Goal: Share content: Share content

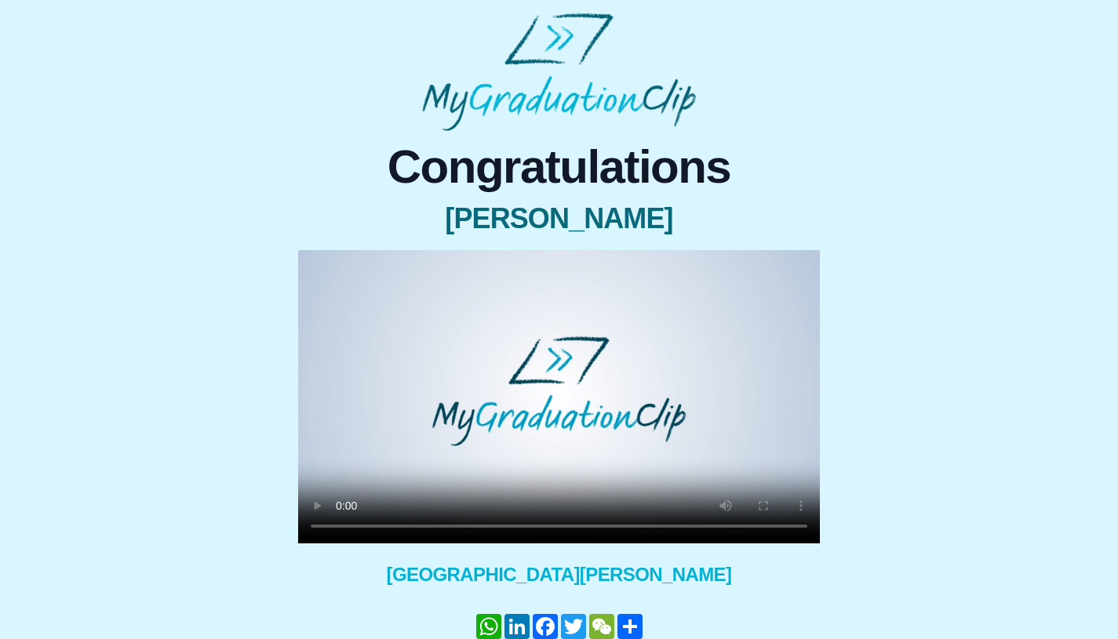
click at [905, 407] on div "Congratulations [PERSON_NAME] × Share your GraduationClip now! WhatsApp LinkedI…" at bounding box center [559, 418] width 1093 height 574
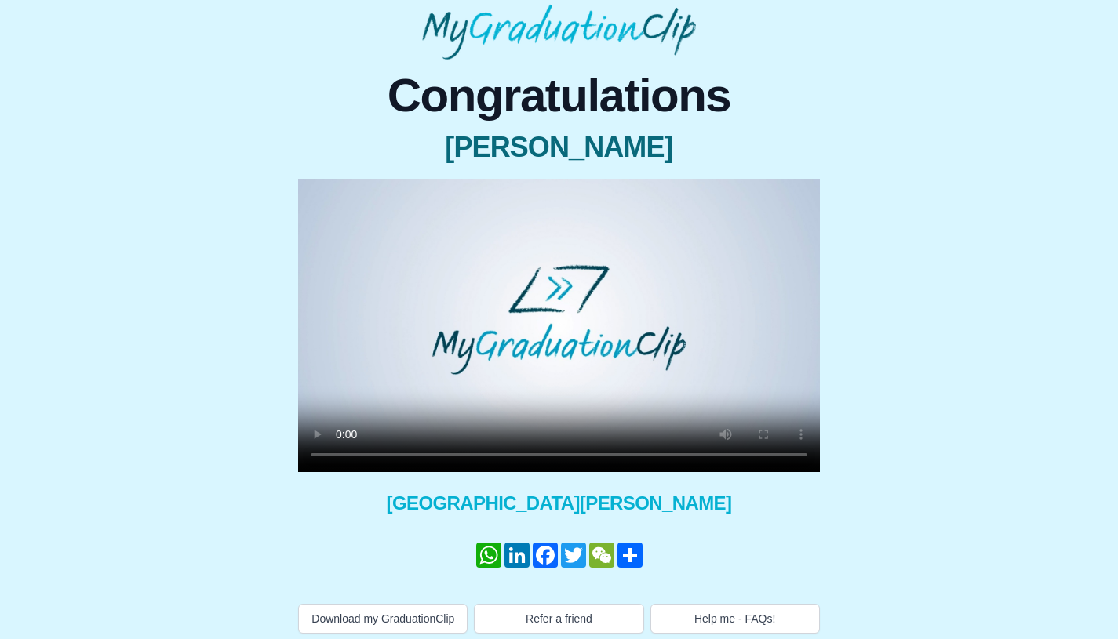
scroll to position [94, 0]
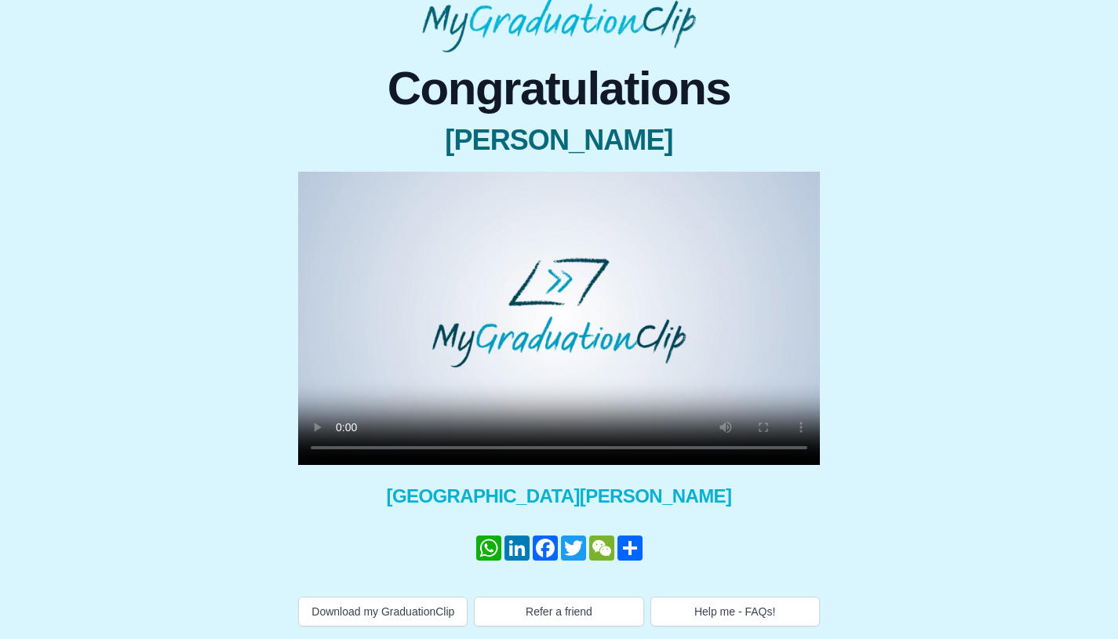
click at [903, 407] on div "Congratulations [PERSON_NAME] × Share your GraduationClip now! WhatsApp LinkedI…" at bounding box center [559, 340] width 1093 height 574
click at [907, 409] on div "Congratulations [PERSON_NAME] × Share your GraduationClip now! WhatsApp LinkedI…" at bounding box center [559, 340] width 1093 height 574
click at [908, 412] on div "Congratulations [PERSON_NAME] × Share your GraduationClip now! WhatsApp LinkedI…" at bounding box center [559, 340] width 1093 height 574
click at [910, 414] on div "Congratulations [PERSON_NAME] × Share your GraduationClip now! WhatsApp LinkedI…" at bounding box center [559, 340] width 1093 height 574
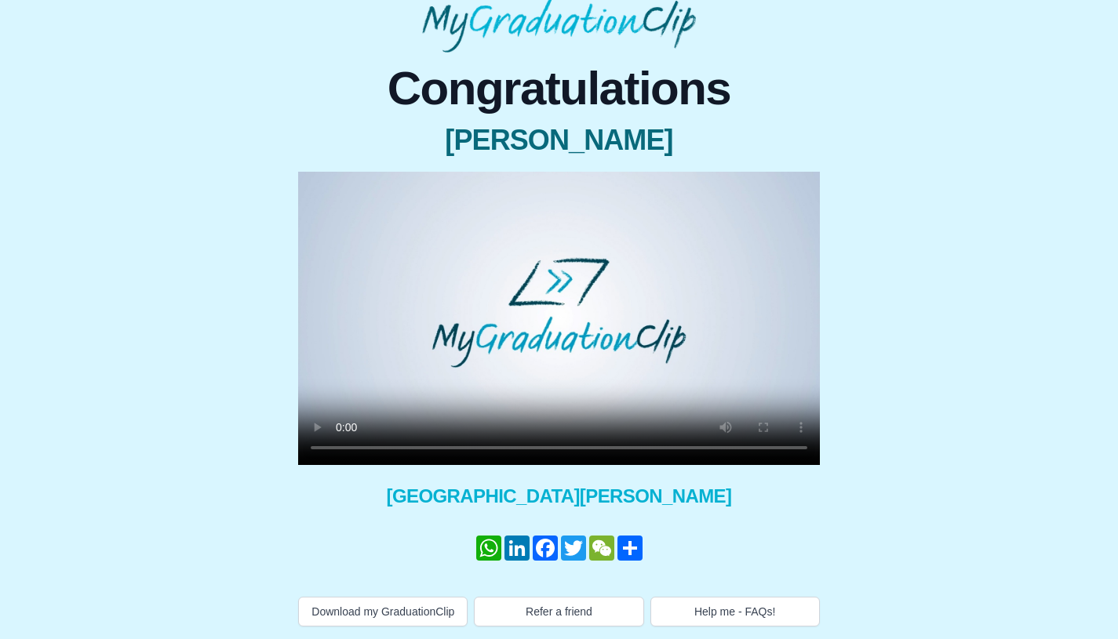
click at [911, 417] on div "Congratulations [PERSON_NAME] × Share your GraduationClip now! WhatsApp LinkedI…" at bounding box center [559, 340] width 1093 height 574
click at [209, 381] on div "Congratulations [PERSON_NAME] × Share your GraduationClip now! WhatsApp LinkedI…" at bounding box center [559, 340] width 1093 height 574
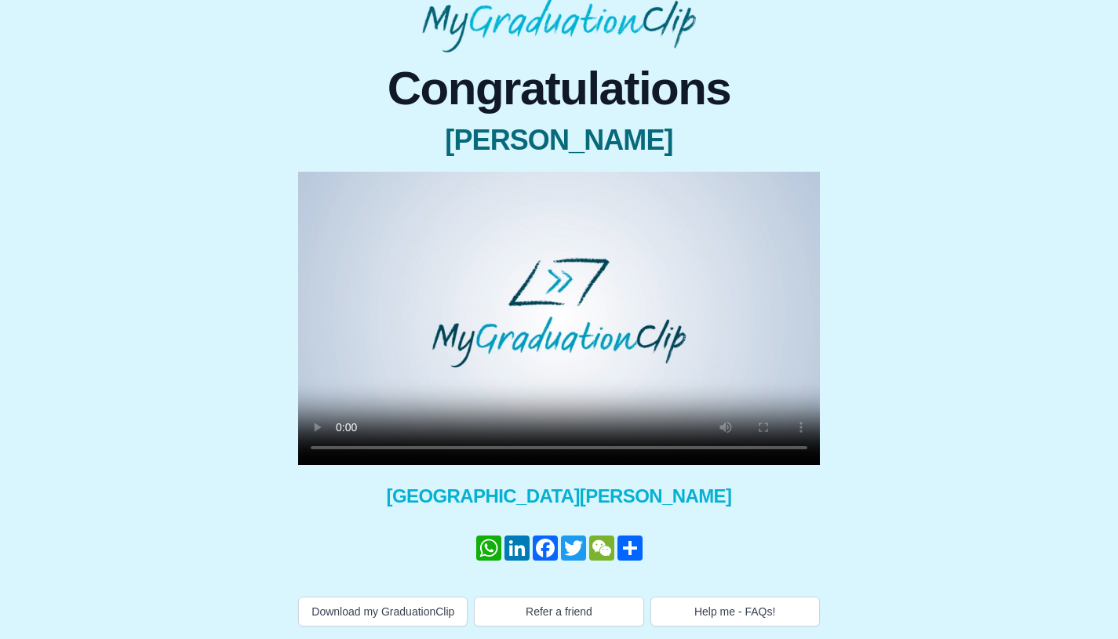
click at [209, 386] on div "Congratulations [PERSON_NAME] × Share your GraduationClip now! WhatsApp LinkedI…" at bounding box center [559, 340] width 1093 height 574
click at [253, 387] on div "Congratulations [PERSON_NAME] × Share your GraduationClip now! WhatsApp LinkedI…" at bounding box center [559, 340] width 1093 height 574
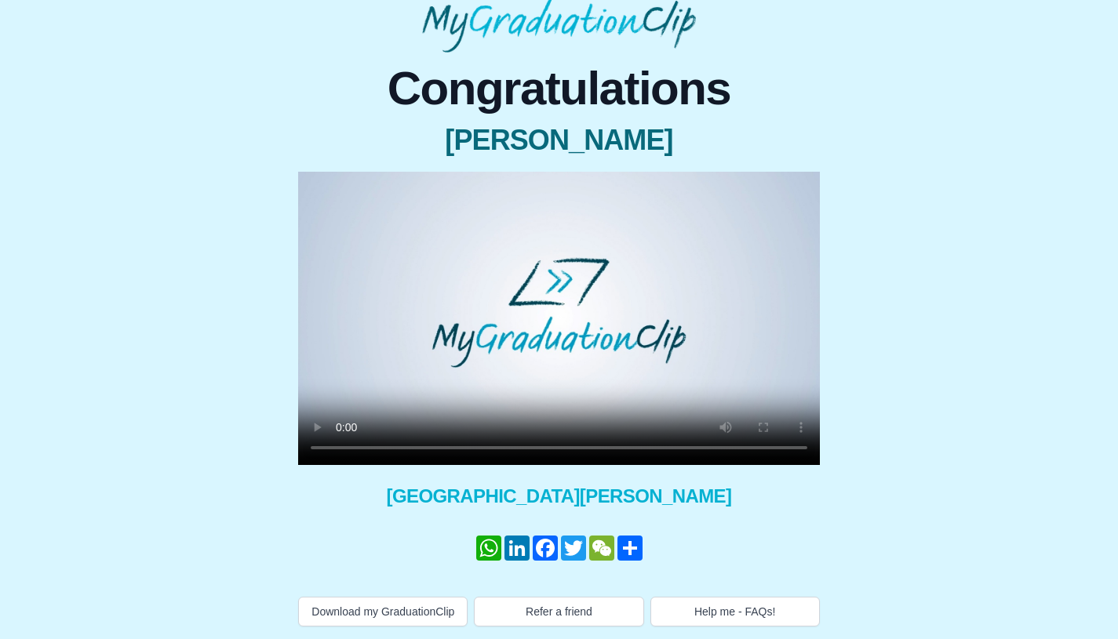
click at [253, 387] on div "Congratulations [PERSON_NAME] × Share your GraduationClip now! WhatsApp LinkedI…" at bounding box center [559, 340] width 1093 height 574
